Goal: Check status: Check status

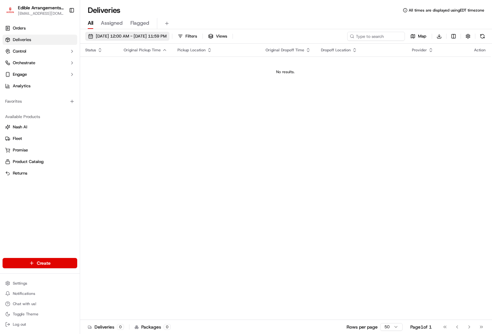
click at [117, 35] on span "[DATE] 12:00 AM - [DATE] 11:59 PM" at bounding box center [131, 36] width 71 height 6
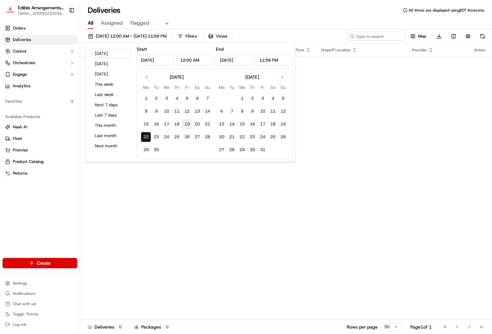
click at [186, 124] on button "19" at bounding box center [187, 124] width 10 height 10
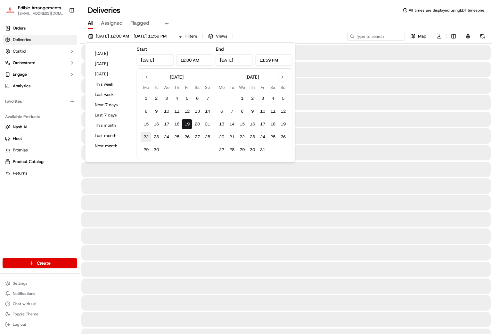
type input "[DATE]"
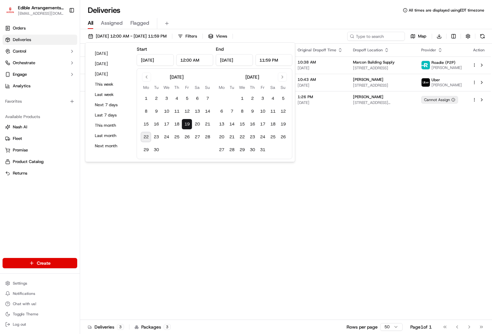
click at [188, 122] on button "19" at bounding box center [187, 124] width 10 height 10
click at [296, 188] on div "Status Original Pickup Time Pickup Location Original Dropoff Time Dropoff Locat…" at bounding box center [285, 182] width 411 height 276
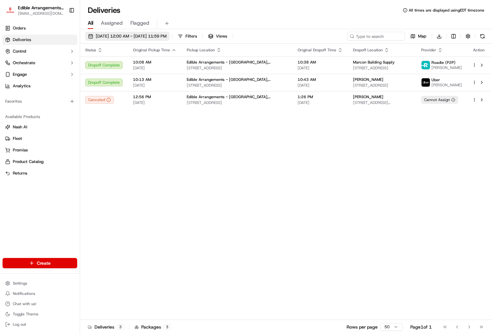
click at [126, 38] on span "[DATE] 12:00 AM - [DATE] 11:59 PM" at bounding box center [131, 36] width 71 height 6
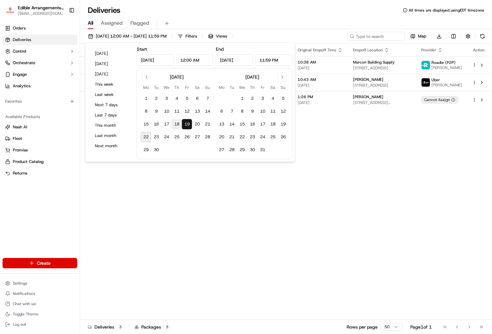
click at [176, 123] on button "18" at bounding box center [177, 124] width 10 height 10
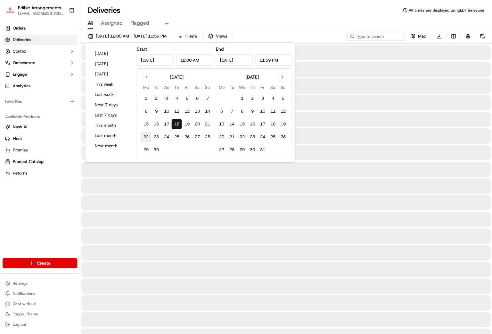
type input "[DATE]"
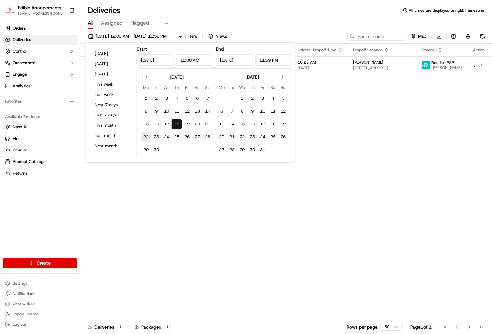
click at [176, 123] on button "18" at bounding box center [177, 124] width 10 height 10
click at [288, 240] on div "Status Original Pickup Time Pickup Location Original Dropoff Time Dropoff Locat…" at bounding box center [285, 182] width 411 height 276
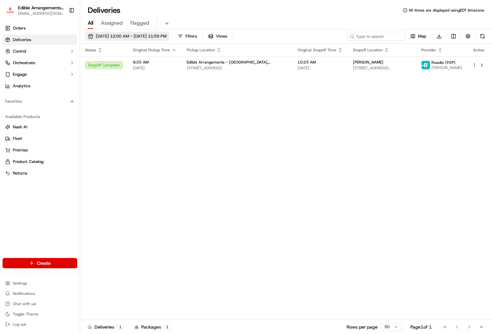
click at [105, 35] on span "[DATE] 12:00 AM - [DATE] 11:59 PM" at bounding box center [131, 36] width 71 height 6
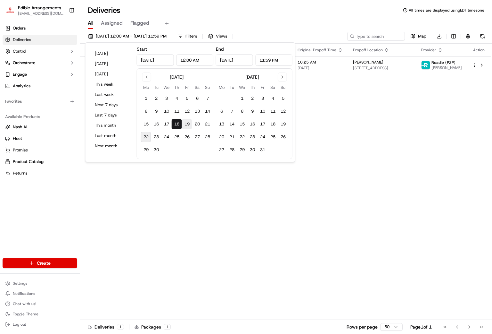
click at [186, 123] on button "19" at bounding box center [187, 124] width 10 height 10
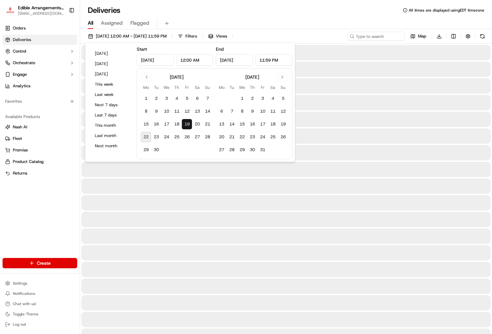
type input "[DATE]"
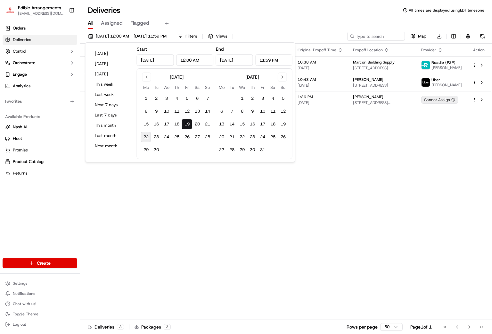
click at [238, 194] on div "Status Original Pickup Time Pickup Location Original Dropoff Time Dropoff Locat…" at bounding box center [285, 182] width 411 height 276
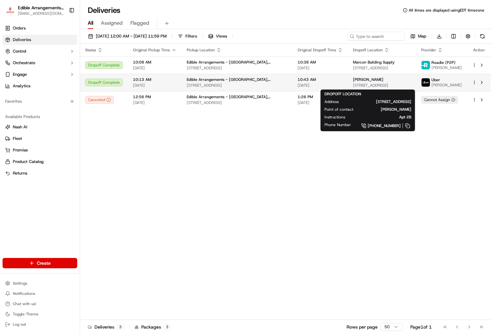
click at [406, 82] on div "[PERSON_NAME]" at bounding box center [382, 79] width 58 height 5
